Goal: Task Accomplishment & Management: Use online tool/utility

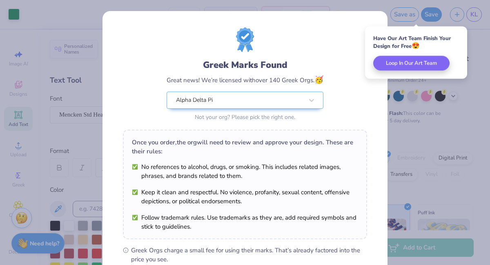
scroll to position [118, 0]
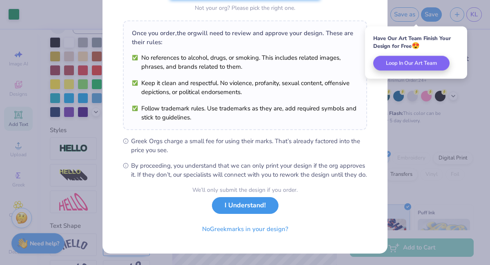
click at [250, 206] on button "I Understand!" at bounding box center [245, 205] width 67 height 17
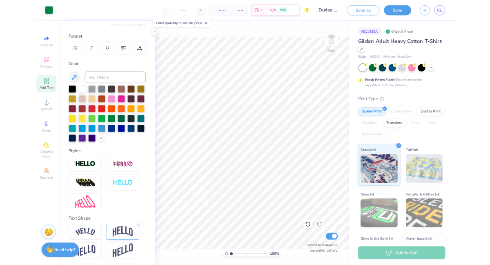
scroll to position [135, 0]
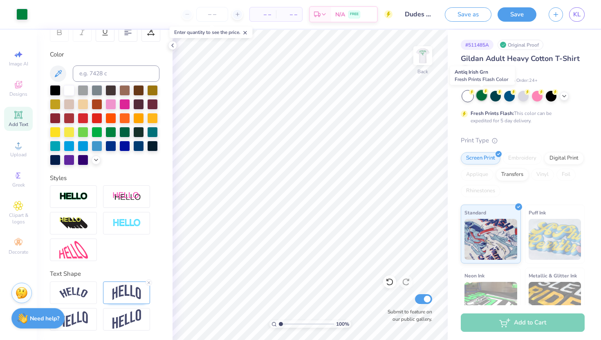
click at [479, 98] on div at bounding box center [481, 95] width 11 height 11
click at [490, 147] on div "Almost there" at bounding box center [386, 185] width 428 height 310
click at [482, 96] on div "Almost there" at bounding box center [386, 185] width 428 height 310
click at [465, 69] on icon at bounding box center [464, 68] width 3 height 3
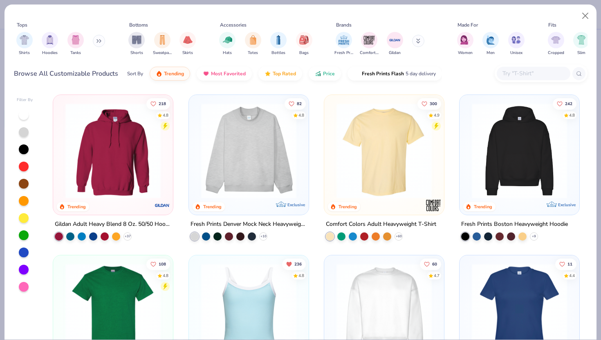
click at [391, 145] on img at bounding box center [383, 150] width 103 height 95
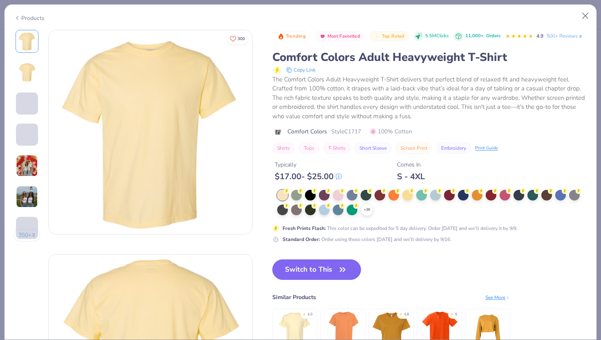
drag, startPoint x: 288, startPoint y: 273, endPoint x: 360, endPoint y: 201, distance: 102.3
click at [288, 264] on button "Switch to This" at bounding box center [316, 269] width 89 height 20
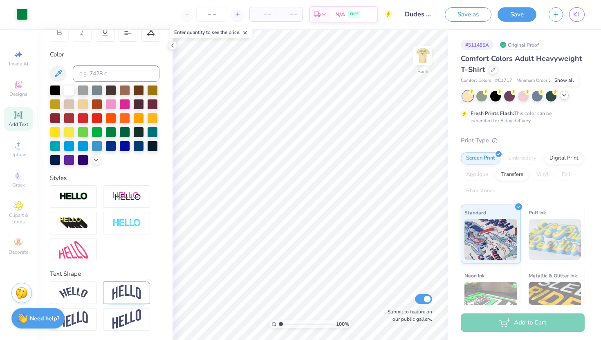
click at [490, 98] on icon at bounding box center [564, 95] width 7 height 7
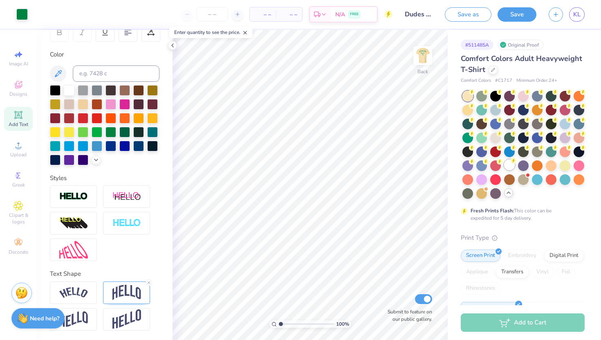
click at [490, 165] on div at bounding box center [509, 164] width 11 height 11
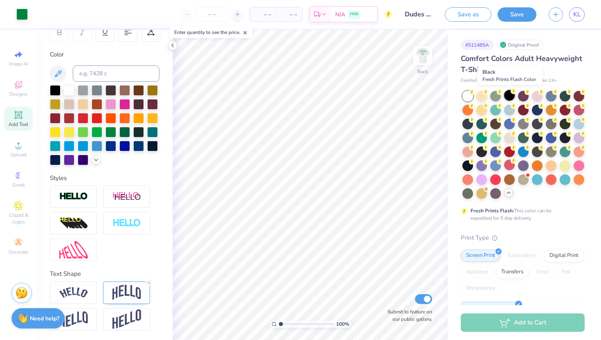
click at [490, 98] on div at bounding box center [509, 95] width 11 height 11
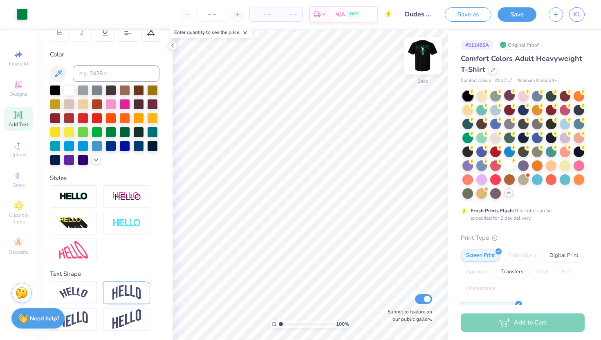
click at [420, 52] on img at bounding box center [422, 55] width 33 height 33
click at [428, 54] on img at bounding box center [422, 55] width 33 height 33
click at [490, 179] on div at bounding box center [523, 178] width 11 height 11
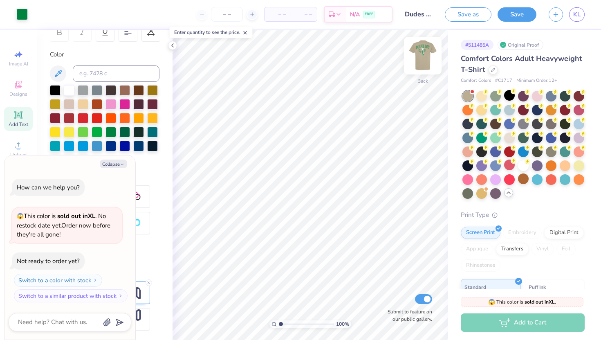
click at [427, 55] on img at bounding box center [422, 55] width 33 height 33
click at [427, 55] on img at bounding box center [422, 55] width 16 height 16
click at [490, 137] on div at bounding box center [509, 137] width 11 height 11
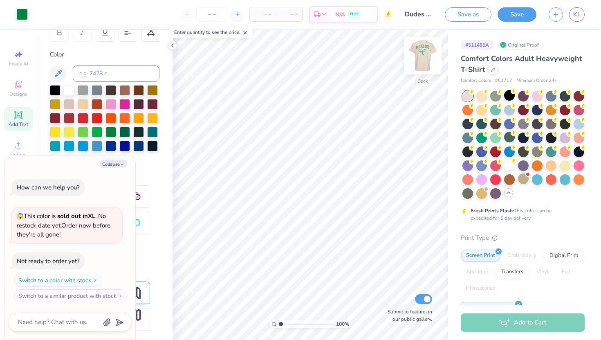
click at [423, 62] on img at bounding box center [422, 55] width 33 height 33
click at [423, 62] on img at bounding box center [422, 55] width 16 height 16
click at [424, 62] on img at bounding box center [422, 55] width 33 height 33
click at [490, 166] on div at bounding box center [509, 164] width 11 height 11
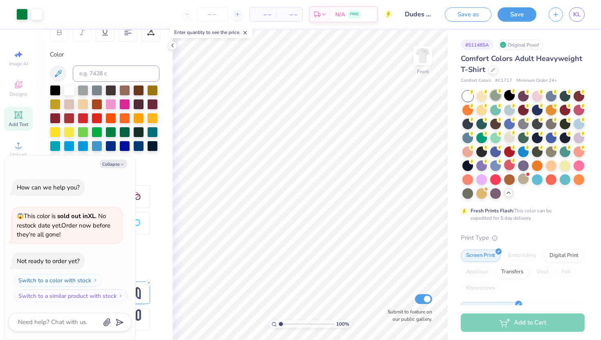
click at [490, 94] on div at bounding box center [495, 95] width 11 height 11
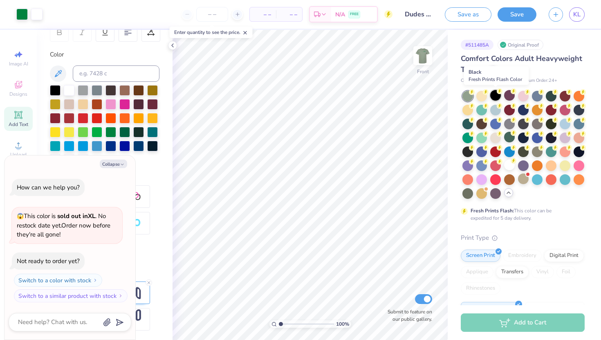
click at [490, 96] on div at bounding box center [495, 95] width 11 height 11
click at [482, 121] on div at bounding box center [481, 123] width 11 height 11
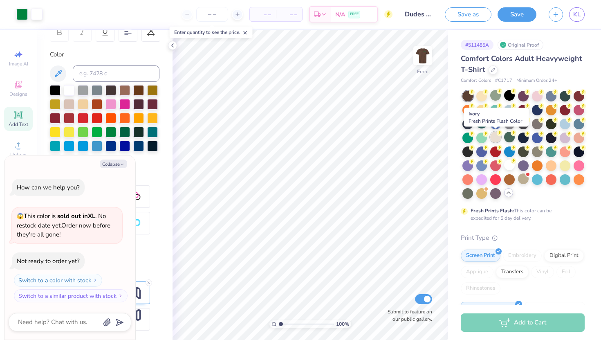
click at [490, 139] on div at bounding box center [495, 137] width 11 height 11
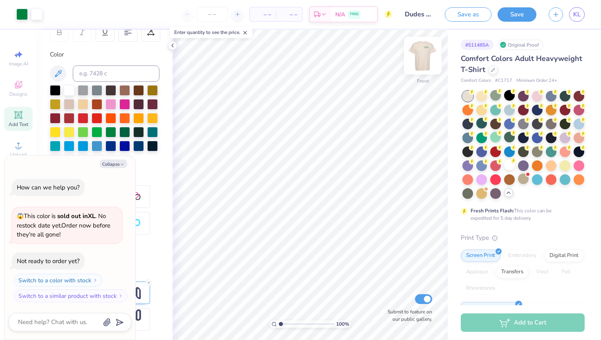
click at [420, 54] on img at bounding box center [422, 55] width 33 height 33
click at [422, 53] on img at bounding box center [422, 55] width 33 height 33
click at [490, 98] on div at bounding box center [564, 95] width 11 height 11
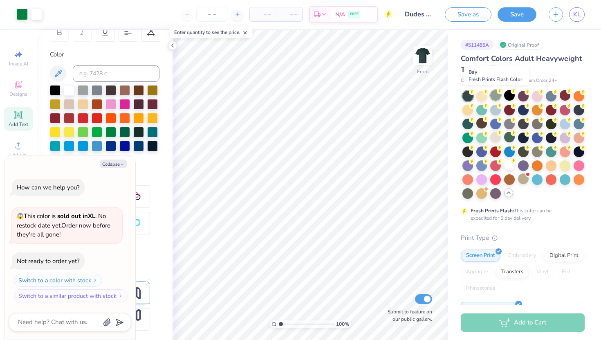
click at [490, 96] on div at bounding box center [495, 95] width 11 height 11
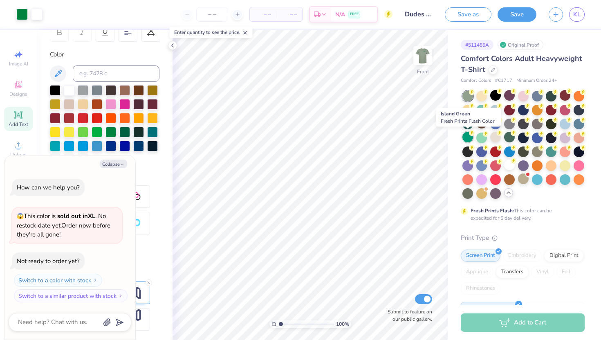
click at [467, 137] on div at bounding box center [467, 137] width 11 height 11
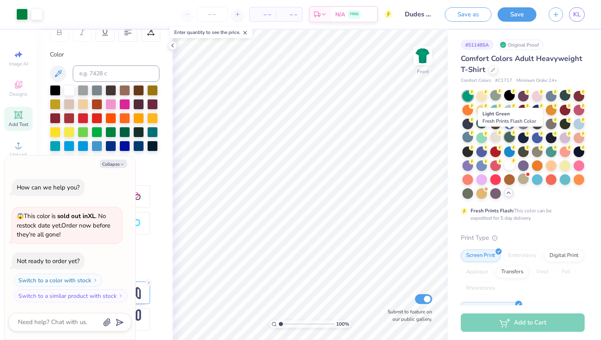
click at [490, 139] on div at bounding box center [509, 137] width 11 height 11
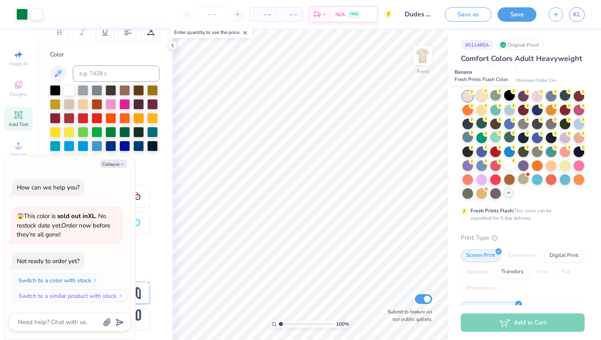
click at [482, 94] on div at bounding box center [481, 95] width 11 height 11
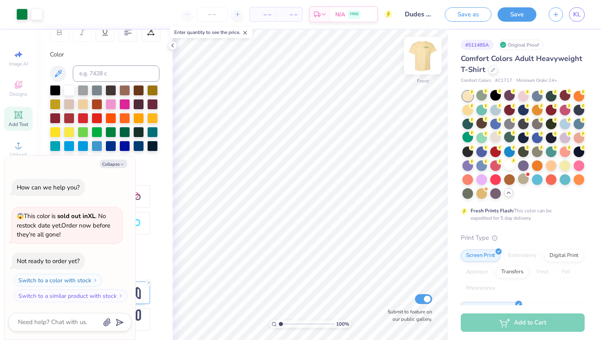
click at [421, 49] on img at bounding box center [422, 55] width 33 height 33
click at [424, 54] on img at bounding box center [422, 55] width 33 height 33
click at [490, 139] on div at bounding box center [495, 137] width 11 height 11
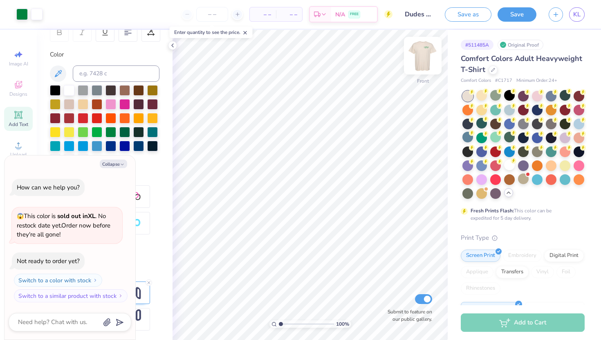
click at [429, 55] on img at bounding box center [422, 55] width 33 height 33
click at [490, 16] on button "Save" at bounding box center [516, 13] width 39 height 14
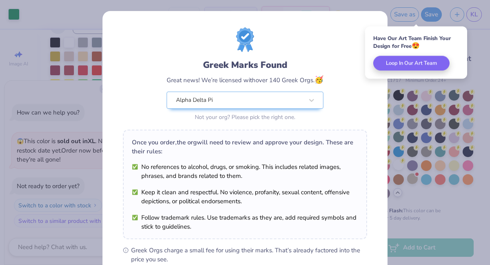
scroll to position [118, 0]
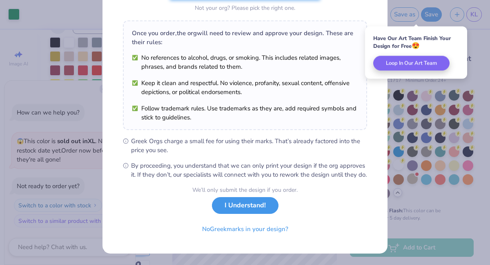
click at [248, 212] on button "I Understand!" at bounding box center [245, 205] width 67 height 17
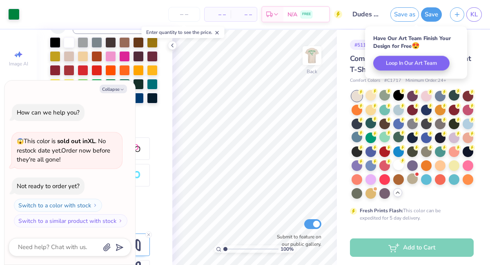
scroll to position [0, 0]
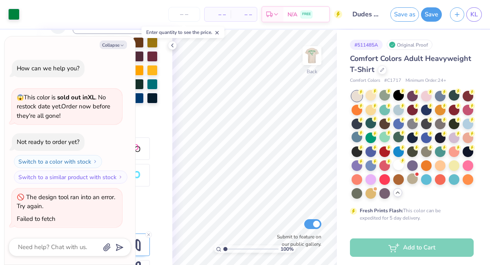
type textarea "x"
